Goal: Information Seeking & Learning: Find specific fact

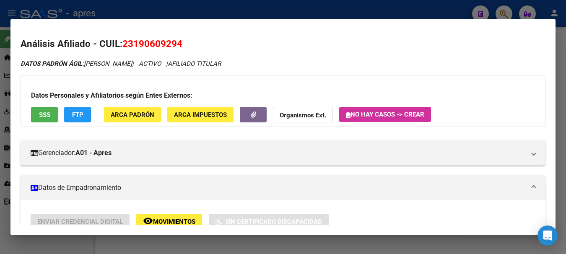
click at [286, 17] on div at bounding box center [283, 127] width 566 height 254
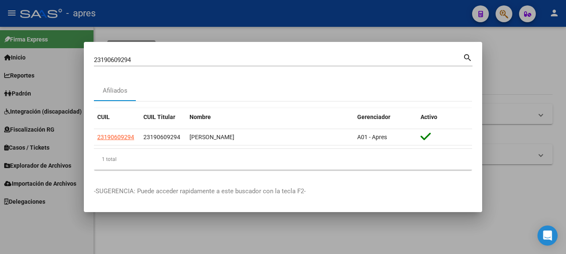
click at [273, 13] on div at bounding box center [283, 127] width 566 height 254
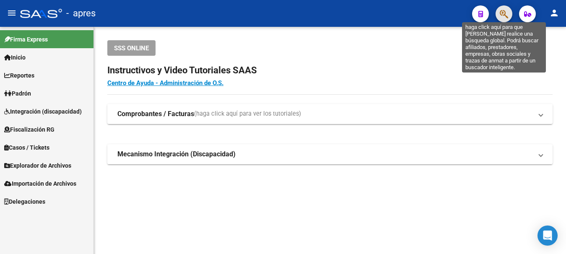
click at [504, 12] on icon "button" at bounding box center [504, 14] width 8 height 10
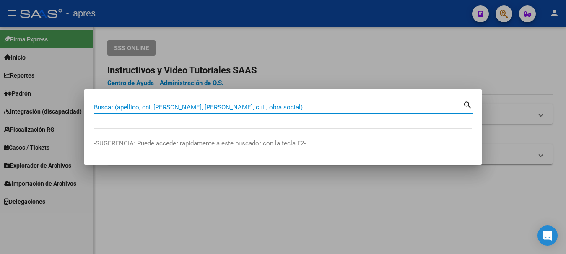
click at [140, 107] on input "Buscar (apellido, dni, [PERSON_NAME], [PERSON_NAME], cuit, obra social)" at bounding box center [278, 108] width 369 height 8
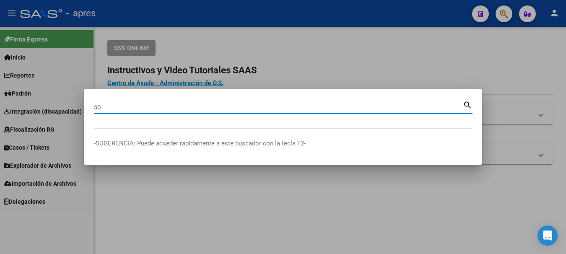
type input "5"
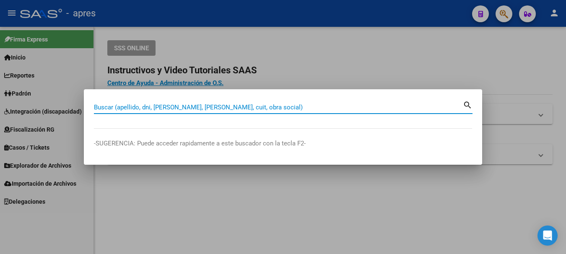
click at [183, 100] on div "Buscar (apellido, dni, [PERSON_NAME], nro traspaso, cuit, obra social) search" at bounding box center [283, 106] width 379 height 14
paste input "23190609294"
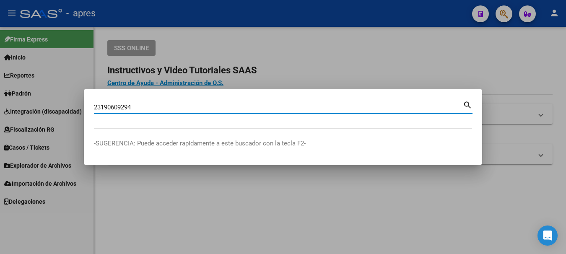
type input "23190609294"
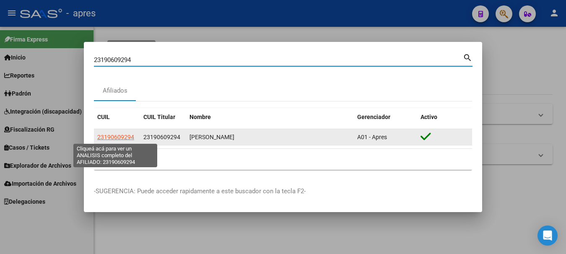
click at [118, 136] on span "23190609294" at bounding box center [115, 137] width 37 height 7
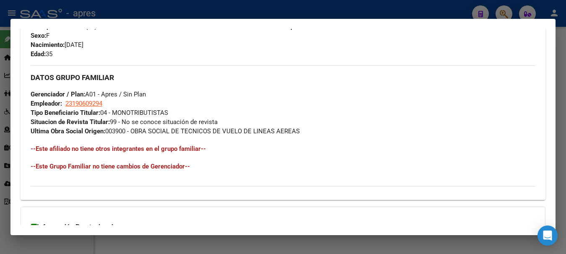
scroll to position [366, 0]
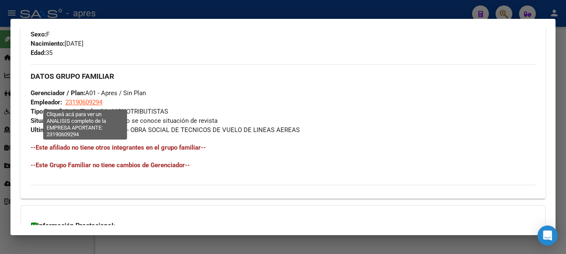
click at [96, 102] on span "23190609294" at bounding box center [83, 103] width 37 height 8
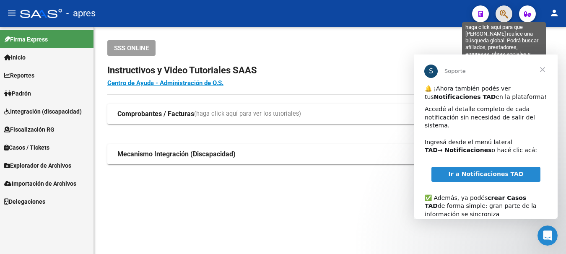
click at [506, 12] on icon "button" at bounding box center [504, 14] width 8 height 10
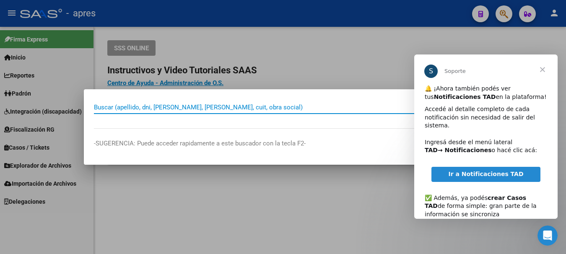
paste input "27421347927"
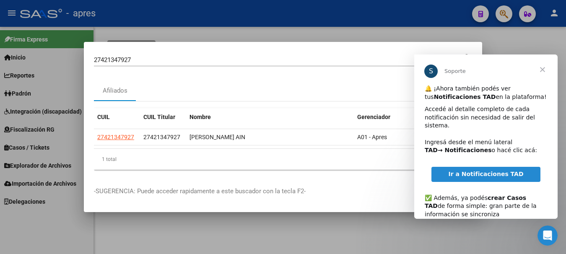
click at [543, 72] on span "Cerrar" at bounding box center [542, 70] width 30 height 30
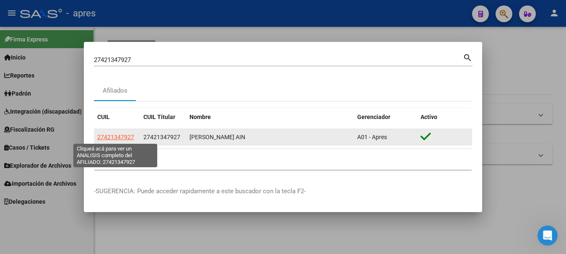
click at [113, 136] on span "27421347927" at bounding box center [115, 137] width 37 height 7
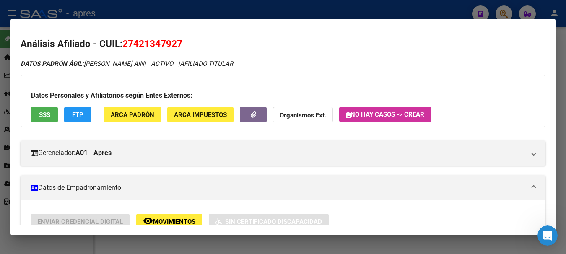
click at [43, 110] on button "SSS" at bounding box center [44, 115] width 27 height 16
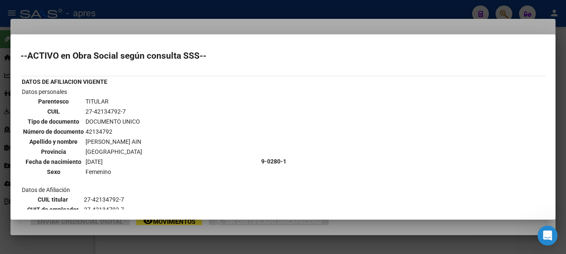
click at [401, 8] on div at bounding box center [283, 127] width 566 height 254
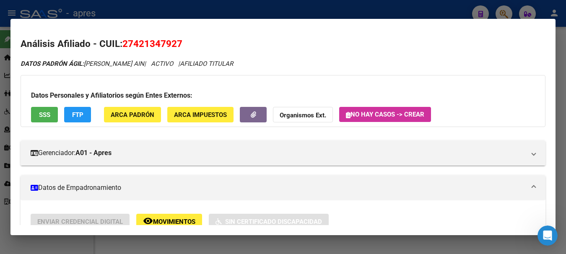
click at [406, 8] on div at bounding box center [283, 127] width 566 height 254
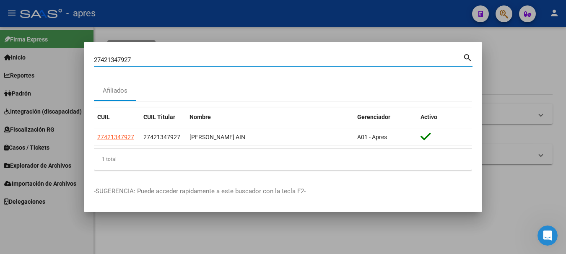
click at [151, 60] on input "27421347927" at bounding box center [278, 60] width 369 height 8
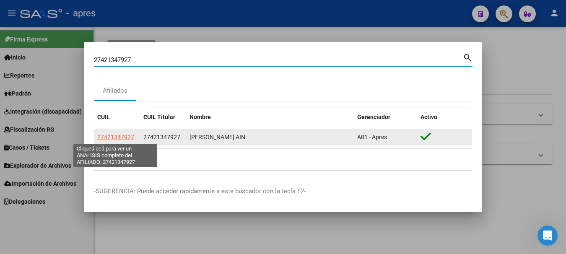
click at [120, 137] on span "27421347927" at bounding box center [115, 137] width 37 height 7
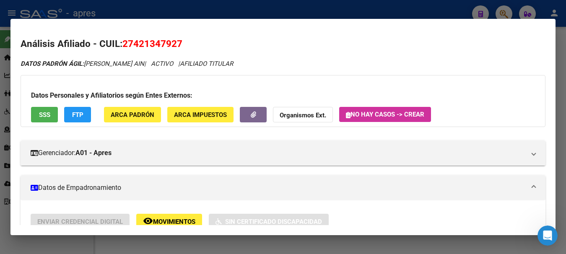
click at [51, 119] on button "SSS" at bounding box center [44, 115] width 27 height 16
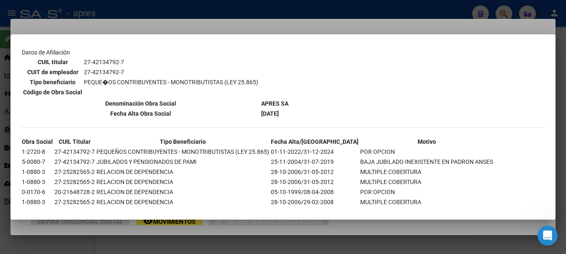
scroll to position [335, 0]
click at [126, 9] on div at bounding box center [283, 127] width 566 height 254
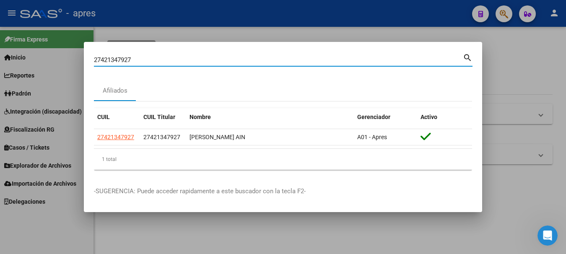
drag, startPoint x: 133, startPoint y: 62, endPoint x: -3, endPoint y: 47, distance: 137.1
click at [0, 47] on html "menu - apres person Firma Express Inicio Calendario SSS Instructivos Contacto O…" at bounding box center [283, 127] width 566 height 254
paste input "309114634"
type input "27309114634"
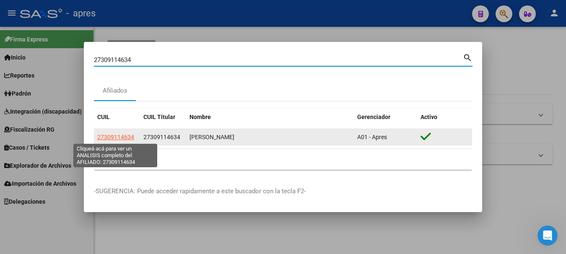
click at [125, 137] on span "27309114634" at bounding box center [115, 137] width 37 height 7
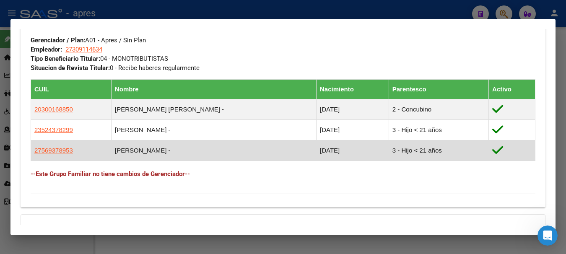
scroll to position [461, 0]
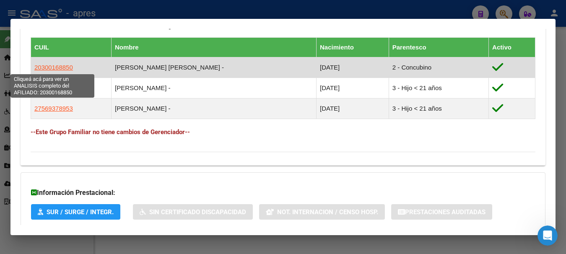
click at [46, 68] on span "20300168850" at bounding box center [53, 67] width 39 height 7
type textarea "20300168850"
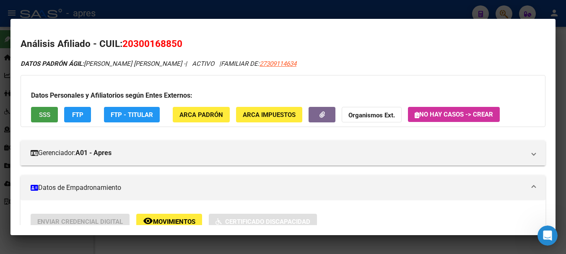
click at [43, 119] on button "SSS" at bounding box center [44, 115] width 27 height 16
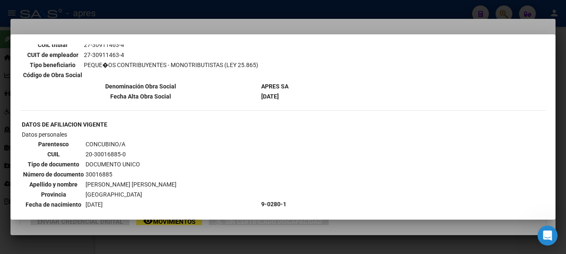
scroll to position [168, 0]
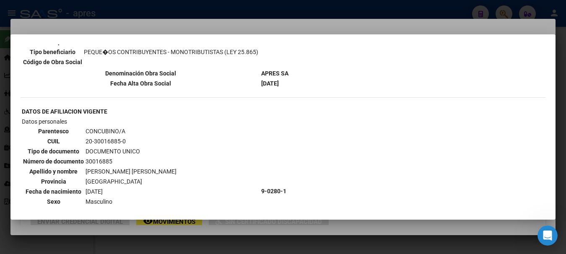
drag, startPoint x: 86, startPoint y: 141, endPoint x: 124, endPoint y: 143, distance: 38.6
click at [124, 143] on td "20-30016885-0" at bounding box center [131, 141] width 92 height 9
copy td "20-30016885-0"
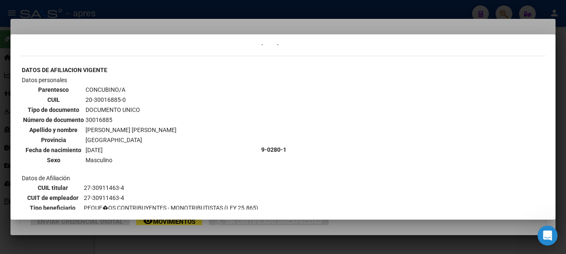
scroll to position [210, 0]
click at [87, 99] on td "20-30016885-0" at bounding box center [131, 99] width 92 height 9
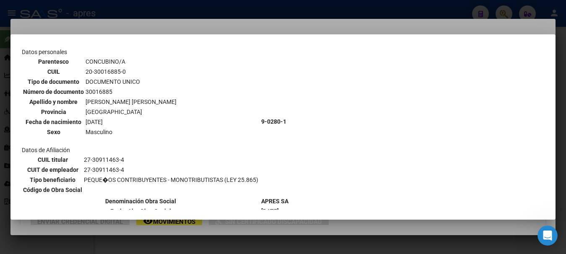
scroll to position [252, 0]
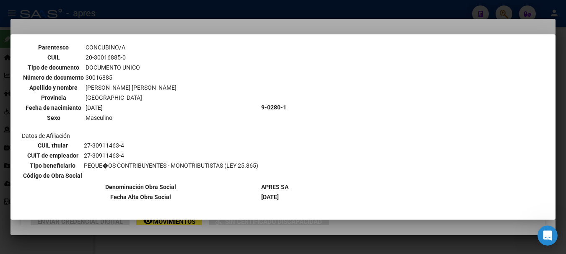
click at [82, 154] on table "CUIL titular 27-30911463-4 CUIT de empleador 27-30911463-4 Tipo beneficiario PE…" at bounding box center [141, 160] width 238 height 41
drag, startPoint x: 83, startPoint y: 143, endPoint x: 173, endPoint y: 150, distance: 90.0
click at [173, 150] on table "CUIL titular 27-30911463-4 CUIT de empleador 27-30911463-4 Tipo beneficiario PE…" at bounding box center [141, 160] width 238 height 41
copy td "27-30911463-4"
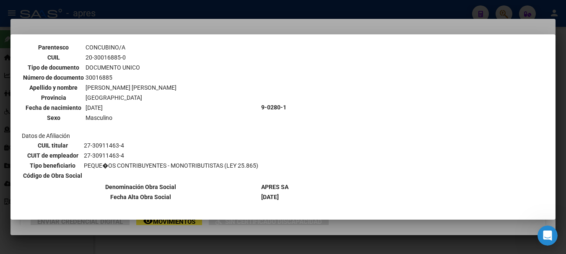
drag, startPoint x: 86, startPoint y: 87, endPoint x: 174, endPoint y: 88, distance: 87.6
click at [174, 88] on table "Parentesco CONCUBINO/A CUIL 20-30016885-0 Tipo de documento DOCUMENTO UNICO Núm…" at bounding box center [100, 82] width 156 height 81
copy td "AGUIRRE FERNANDO SEBASTIAN"
